Goal: Use online tool/utility: Utilize a website feature to perform a specific function

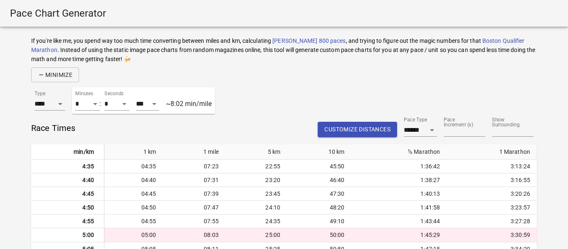
select select "*"
click at [356, 132] on span "Customize Distances" at bounding box center [357, 129] width 66 height 10
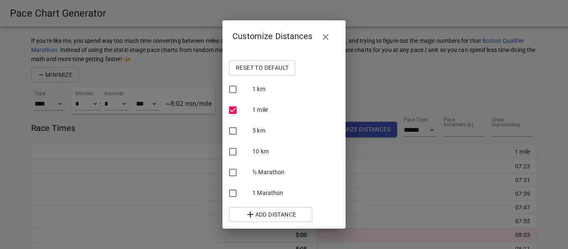
click at [282, 218] on span "Add Distance" at bounding box center [271, 215] width 70 height 10
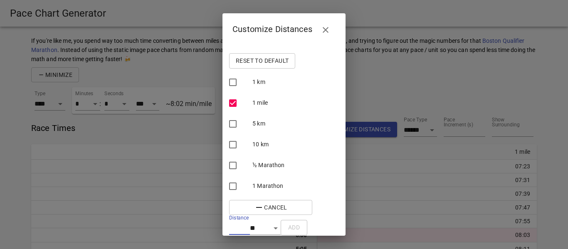
scroll to position [6, 0]
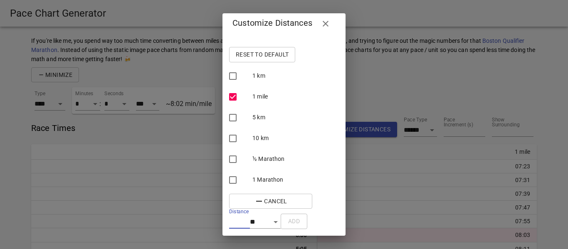
click at [329, 24] on icon "button" at bounding box center [326, 24] width 10 height 10
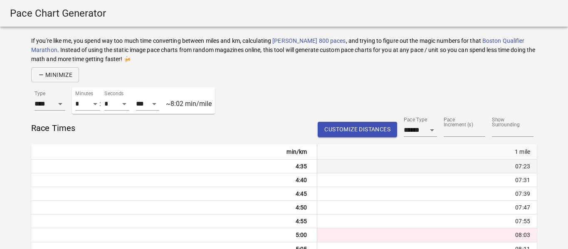
click at [301, 168] on th "4:35" at bounding box center [174, 167] width 286 height 14
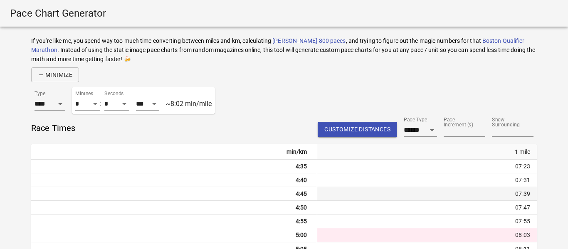
scroll to position [84, 0]
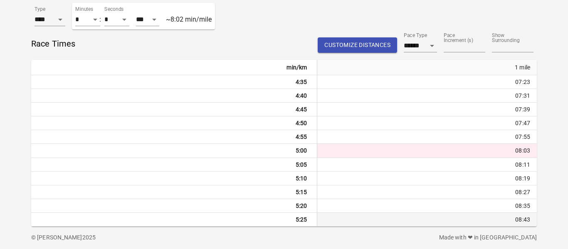
click at [299, 221] on th "5:25" at bounding box center [174, 220] width 286 height 14
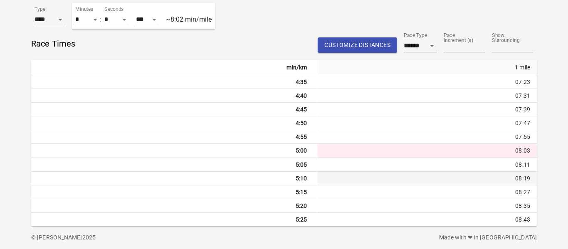
scroll to position [25, 0]
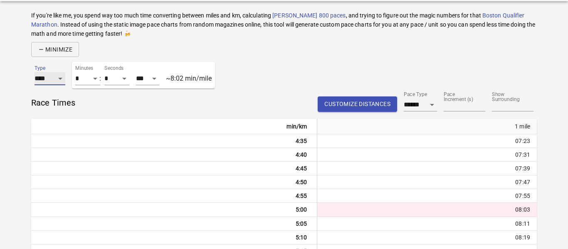
click at [61, 79] on select "**** ********" at bounding box center [50, 78] width 31 height 13
click at [432, 108] on select "****** ******** ******* *********" at bounding box center [420, 104] width 33 height 13
select select "********"
click at [404, 98] on select "****** ******** ******* *********" at bounding box center [420, 104] width 33 height 13
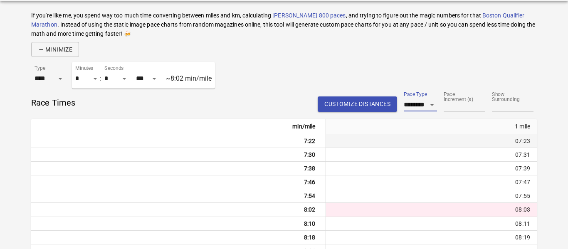
click at [302, 140] on th "7:22" at bounding box center [178, 141] width 295 height 14
click at [306, 142] on th "7:22" at bounding box center [178, 141] width 295 height 14
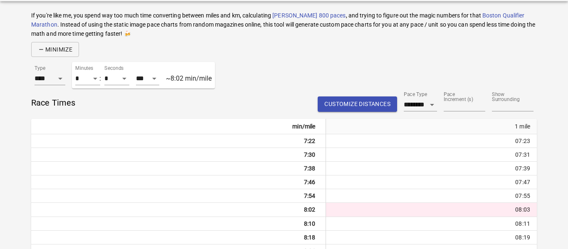
click at [333, 107] on span "Customize Distances" at bounding box center [357, 104] width 66 height 10
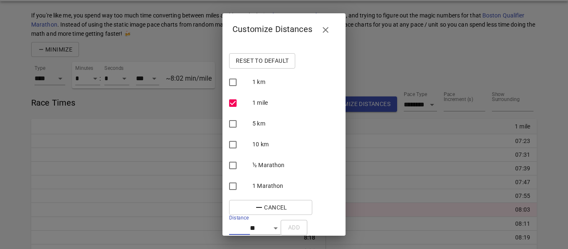
scroll to position [6, 0]
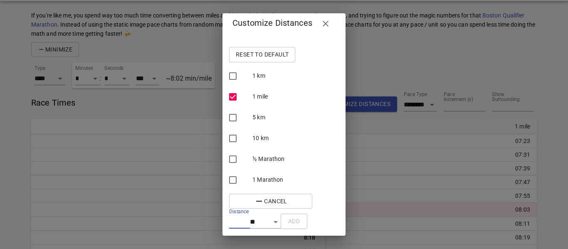
click at [287, 197] on span "Cancel" at bounding box center [271, 201] width 70 height 10
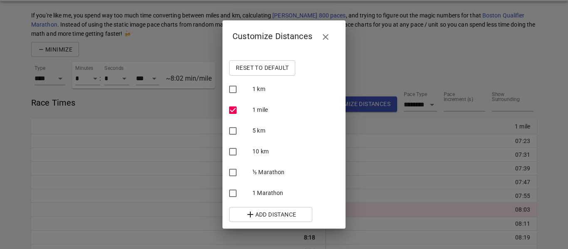
scroll to position [0, 0]
click at [323, 35] on icon "button" at bounding box center [326, 37] width 6 height 6
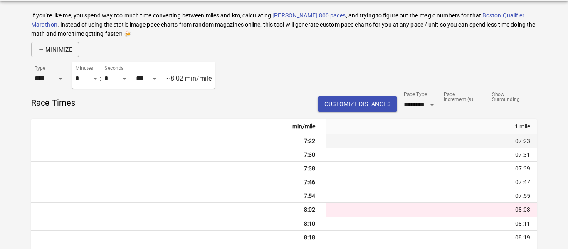
click at [153, 139] on th "7:22" at bounding box center [178, 141] width 295 height 14
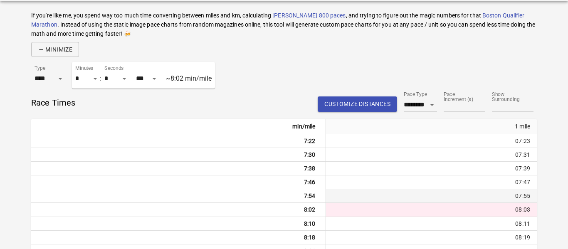
click at [300, 190] on th "7:54" at bounding box center [178, 196] width 295 height 14
click at [311, 196] on th "7:54" at bounding box center [178, 196] width 295 height 14
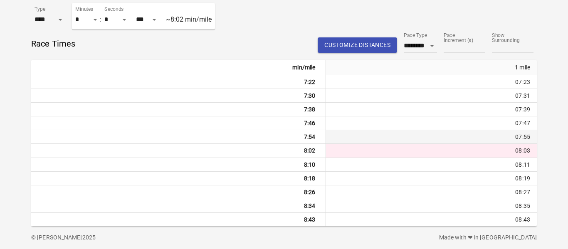
scroll to position [81, 0]
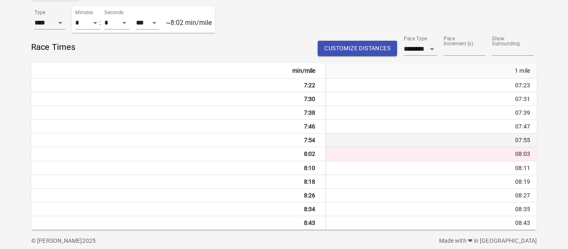
click at [311, 196] on th "8:26" at bounding box center [178, 196] width 295 height 14
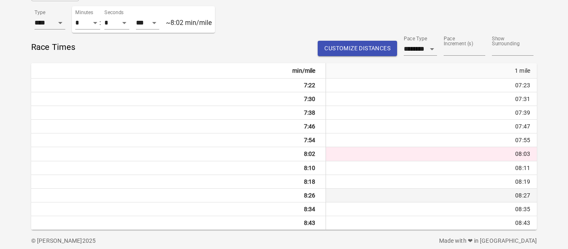
click at [296, 197] on th "8:26" at bounding box center [178, 196] width 295 height 14
click at [309, 197] on th "8:26" at bounding box center [178, 196] width 295 height 14
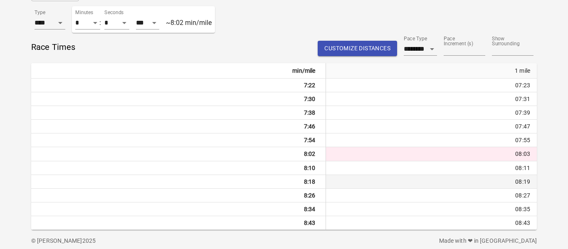
click at [306, 183] on th "8:18" at bounding box center [178, 182] width 295 height 14
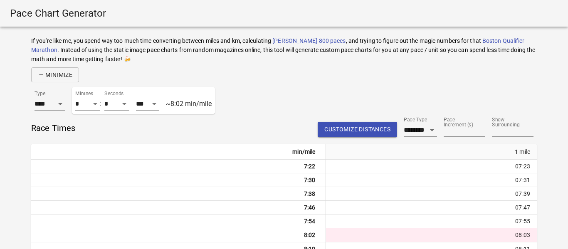
scroll to position [84, 0]
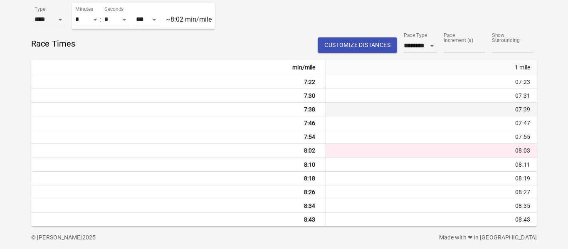
click at [250, 108] on th "7:38" at bounding box center [178, 110] width 295 height 14
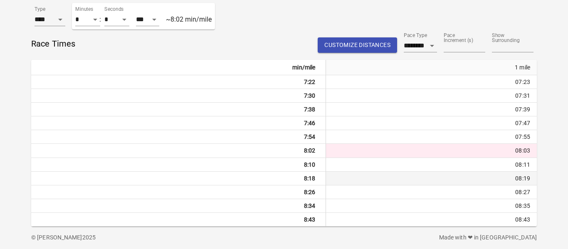
click at [392, 180] on td "08:19" at bounding box center [431, 179] width 211 height 14
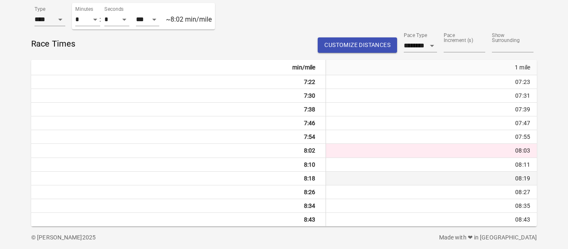
click at [392, 180] on td "08:19" at bounding box center [431, 179] width 211 height 14
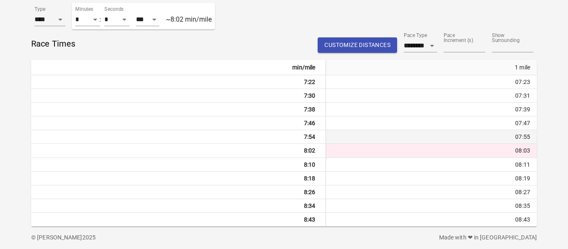
click at [523, 133] on td "07:55" at bounding box center [431, 137] width 211 height 14
click at [527, 139] on td "07:55" at bounding box center [431, 137] width 211 height 14
click at [526, 135] on td "07:55" at bounding box center [431, 137] width 211 height 14
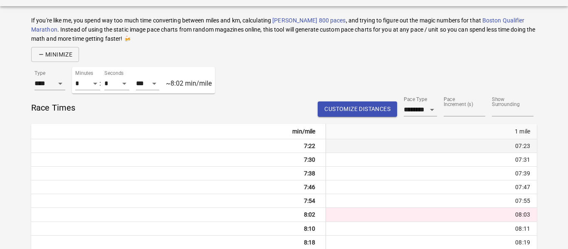
scroll to position [0, 0]
